Goal: Task Accomplishment & Management: Manage account settings

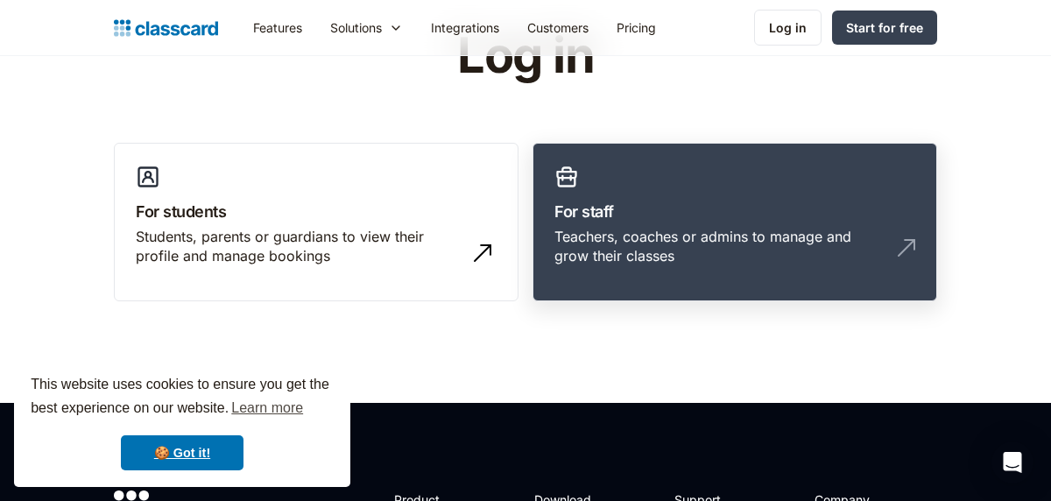
scroll to position [95, 0]
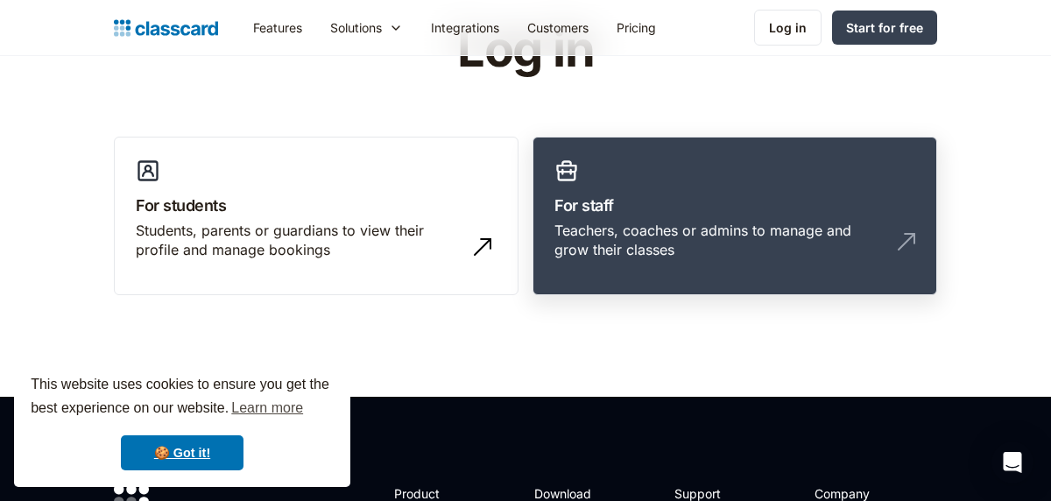
click at [744, 244] on div "Teachers, coaches or admins to manage and grow their classes" at bounding box center [717, 240] width 326 height 39
